Goal: Task Accomplishment & Management: Manage account settings

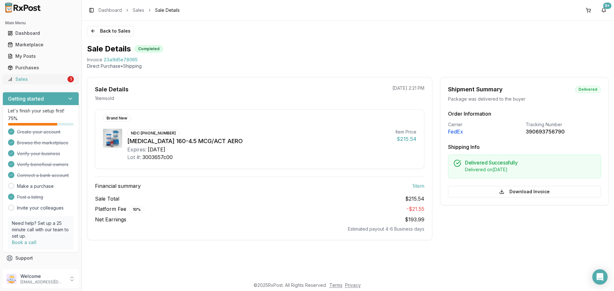
click at [57, 78] on div "Sales" at bounding box center [37, 79] width 59 height 6
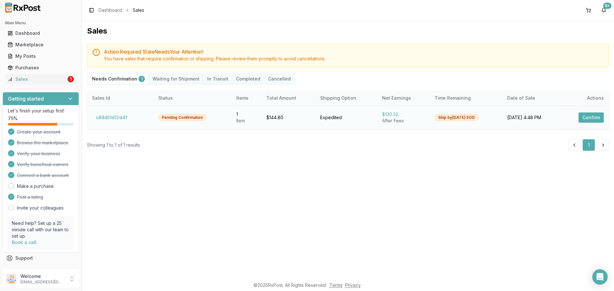
click at [586, 114] on button "Confirm" at bounding box center [591, 118] width 25 height 10
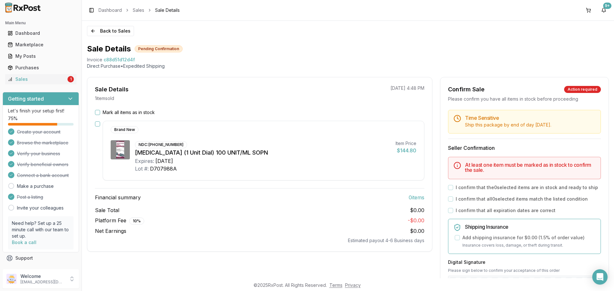
click at [97, 115] on div "Mark all items as in stock" at bounding box center [259, 112] width 329 height 6
click at [96, 111] on button "Mark all items as in stock" at bounding box center [97, 112] width 5 height 5
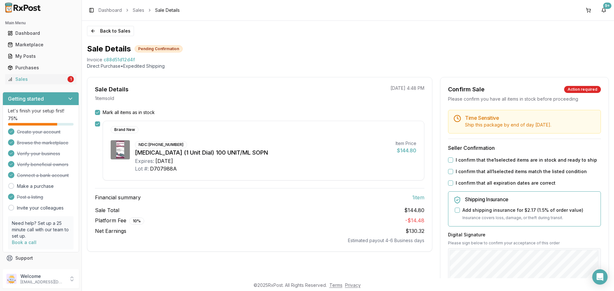
click at [450, 159] on button "I confirm that the 1 selected items are in stock and ready to ship" at bounding box center [450, 160] width 5 height 5
click at [449, 173] on button "I confirm that all 1 selected items match the listed condition" at bounding box center [450, 171] width 5 height 5
click at [449, 184] on button "I confirm that all expiration dates are correct" at bounding box center [450, 183] width 5 height 5
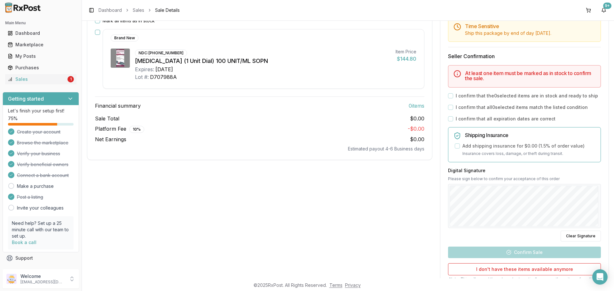
scroll to position [96, 0]
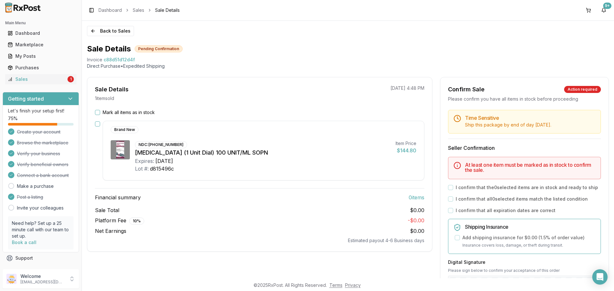
click at [97, 110] on button "Mark all items as in stock" at bounding box center [97, 112] width 5 height 5
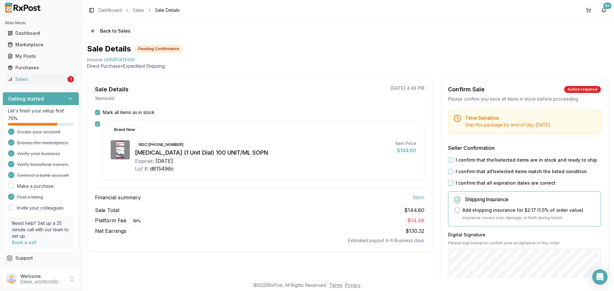
click at [450, 160] on button "I confirm that the 1 selected items are in stock and ready to ship" at bounding box center [450, 160] width 5 height 5
click at [450, 173] on button "I confirm that all 1 selected items match the listed condition" at bounding box center [450, 171] width 5 height 5
click at [450, 182] on button "I confirm that all expiration dates are correct" at bounding box center [450, 183] width 5 height 5
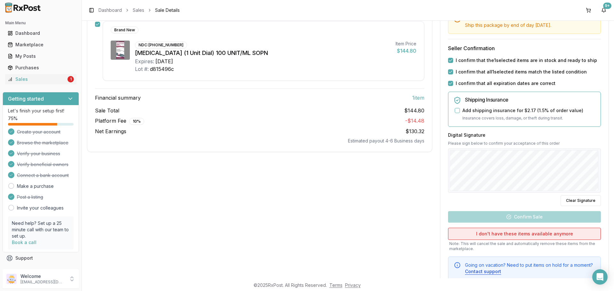
scroll to position [120, 0]
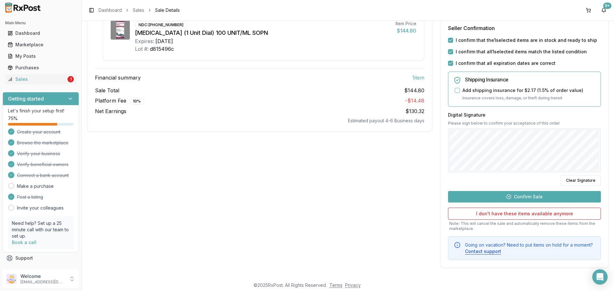
click at [536, 196] on button "Confirm Sale" at bounding box center [524, 197] width 153 height 12
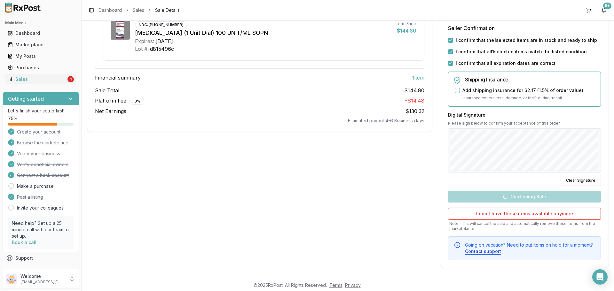
scroll to position [1, 0]
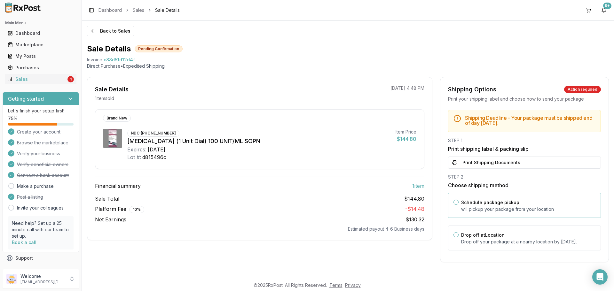
click at [530, 202] on div "Schedule package pickup will pickup your package from your location" at bounding box center [528, 206] width 134 height 14
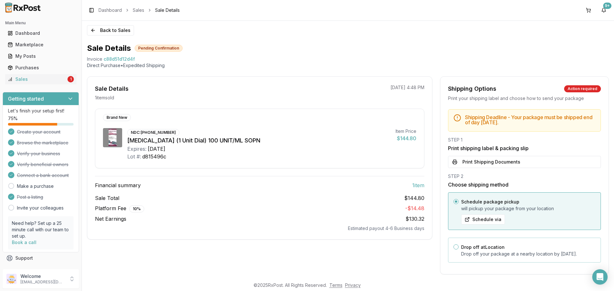
click at [517, 241] on div "Drop off at Location Drop off your package at a nearby location by September 8,…" at bounding box center [524, 250] width 153 height 25
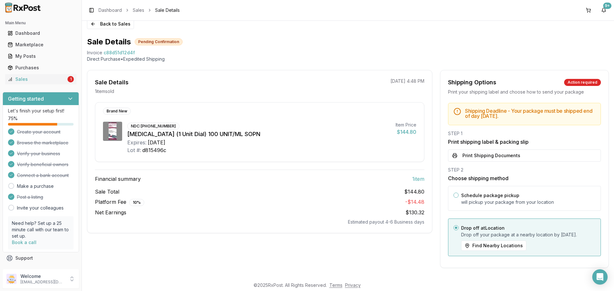
scroll to position [13, 0]
click at [480, 153] on button "Print Shipping Documents" at bounding box center [524, 156] width 153 height 12
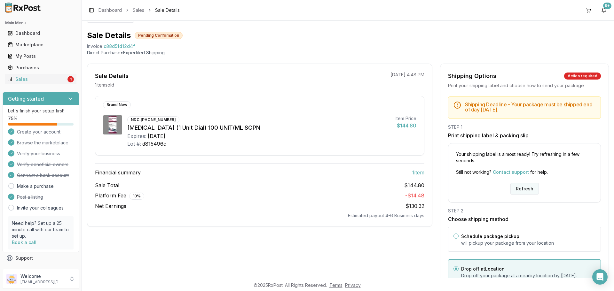
click at [525, 188] on button "Refresh" at bounding box center [525, 189] width 28 height 12
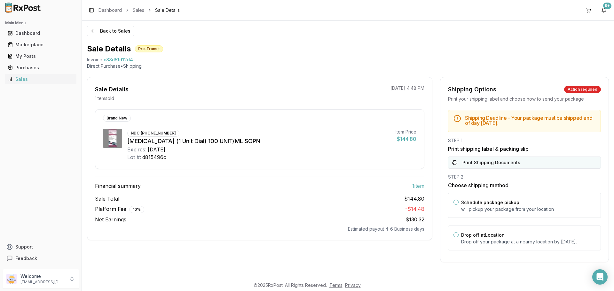
click at [479, 166] on button "Print Shipping Documents" at bounding box center [524, 163] width 153 height 12
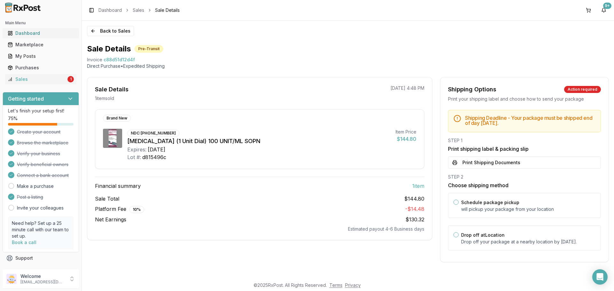
click at [26, 30] on div "Dashboard" at bounding box center [41, 33] width 66 height 6
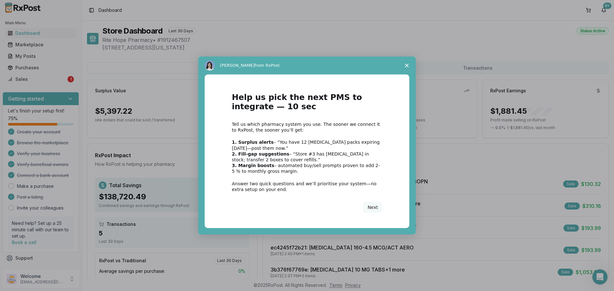
click at [404, 63] on span "Close survey" at bounding box center [407, 66] width 18 height 18
